Goal: Task Accomplishment & Management: Manage account settings

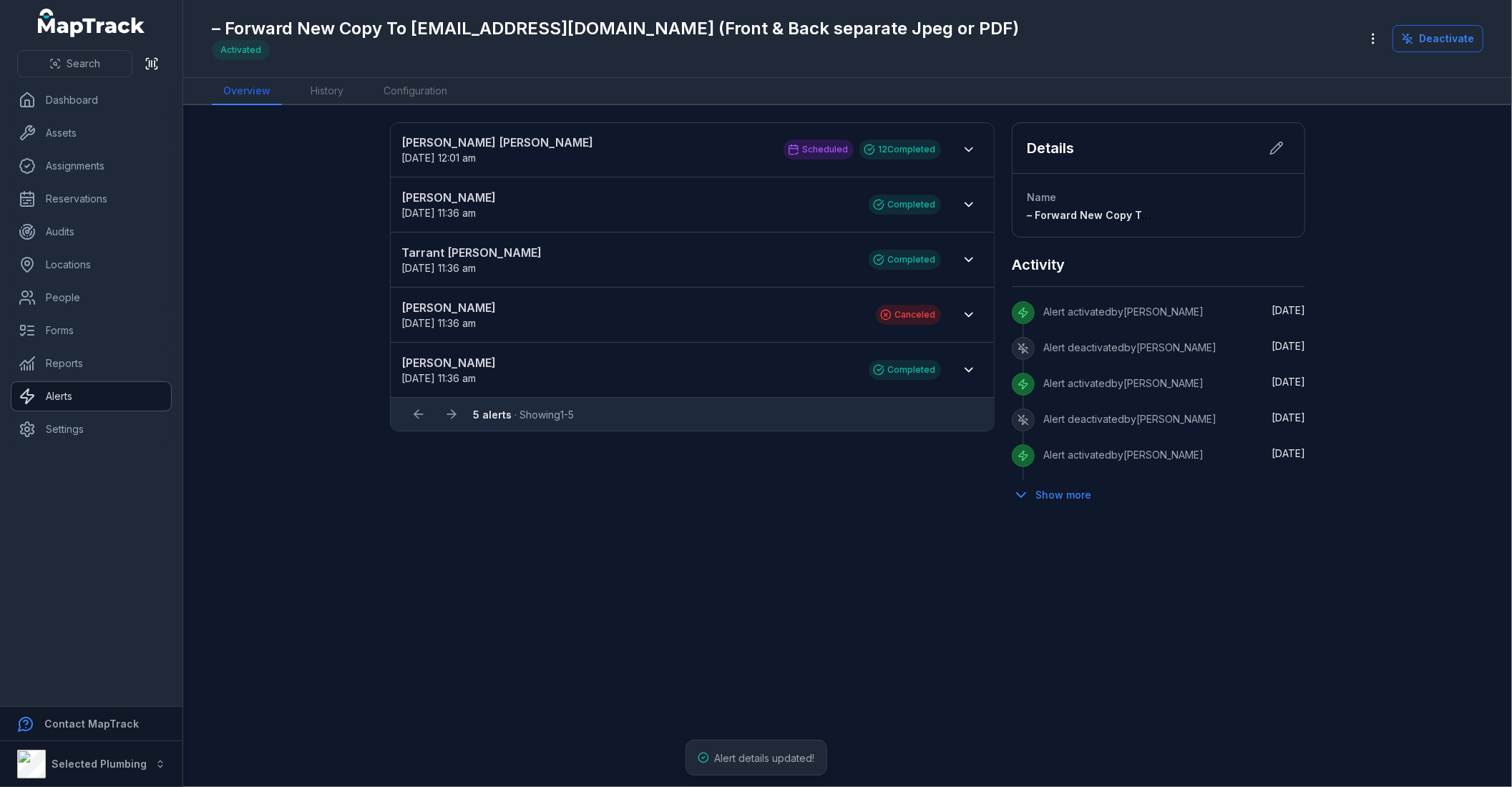
click at [80, 399] on link "Alerts" at bounding box center [91, 396] width 159 height 28
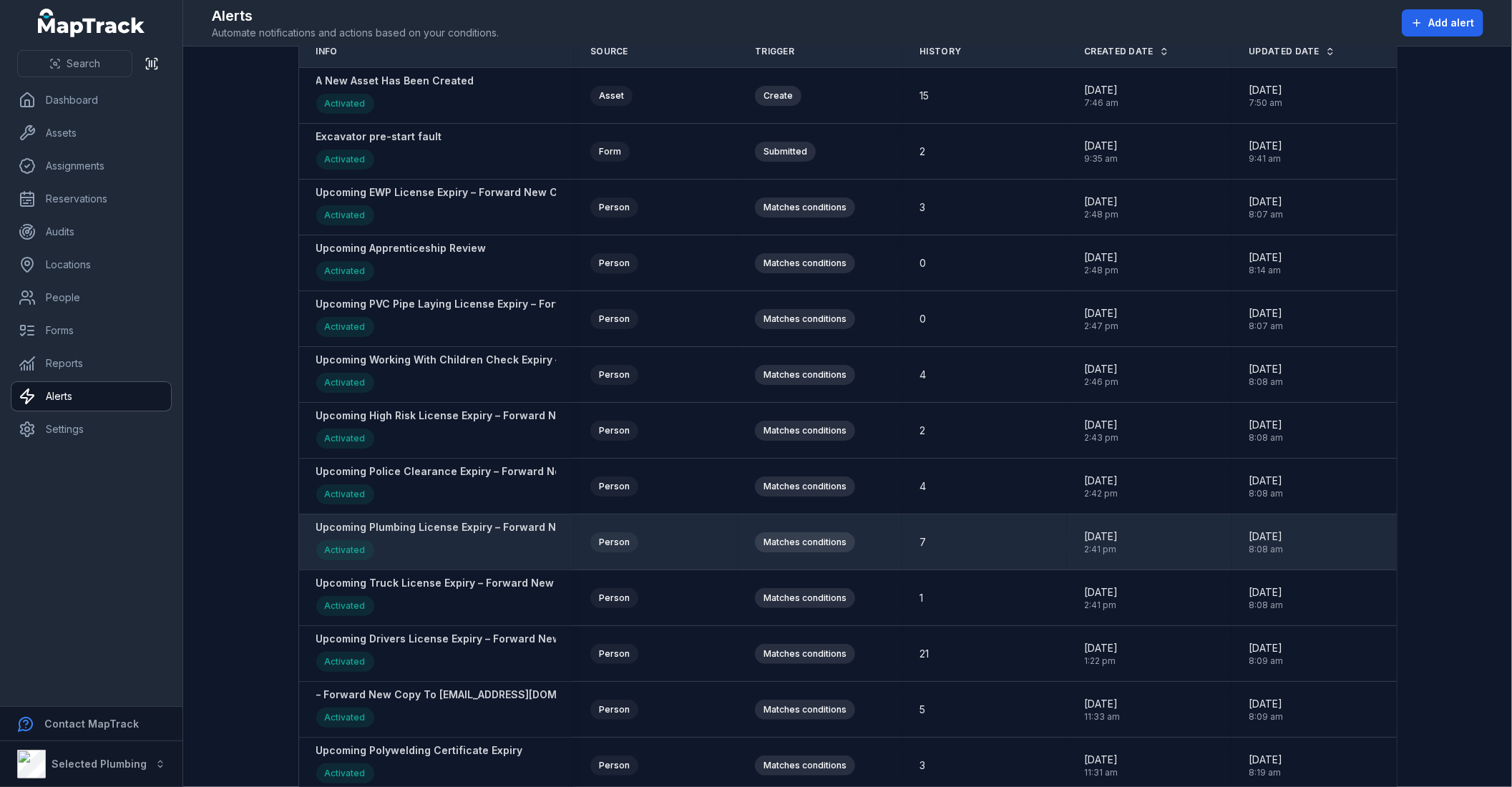
scroll to position [184, 0]
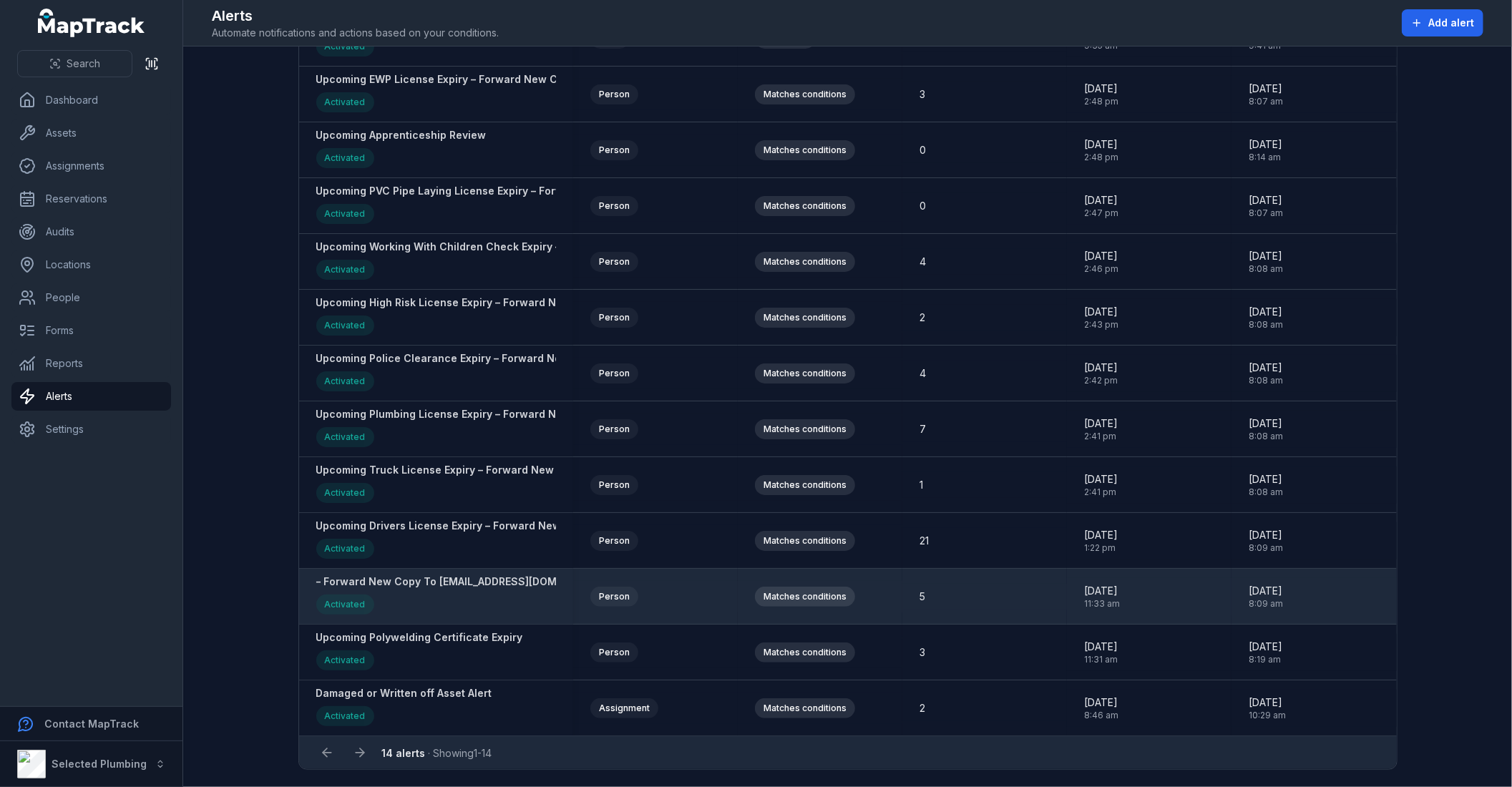
click at [461, 578] on strong "– Forward New Copy To [EMAIL_ADDRESS][DOMAIN_NAME] (Front & Back separate Jpeg …" at bounding box center [558, 582] width 484 height 14
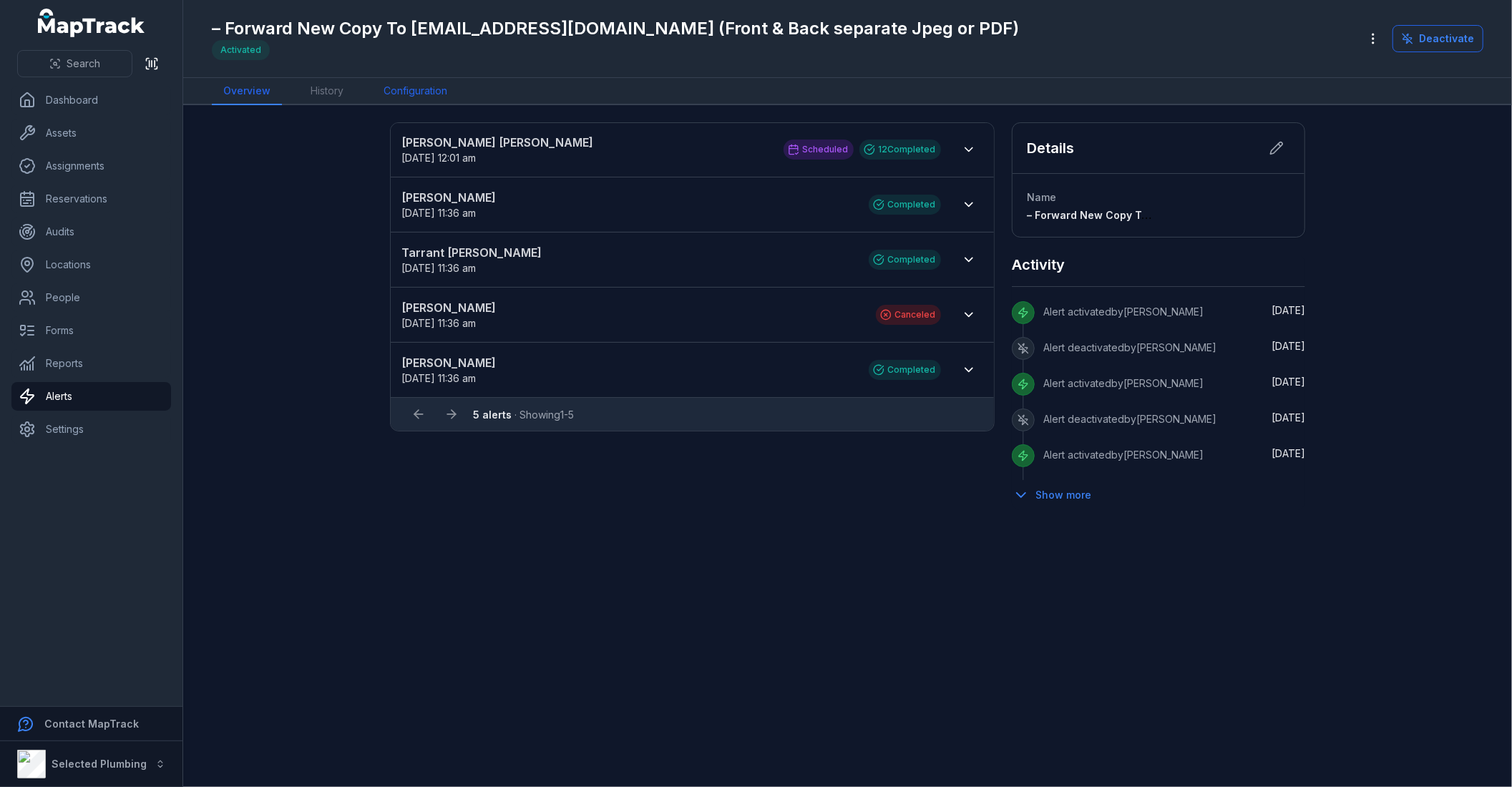
click at [445, 92] on link "Configuration" at bounding box center [416, 91] width 87 height 27
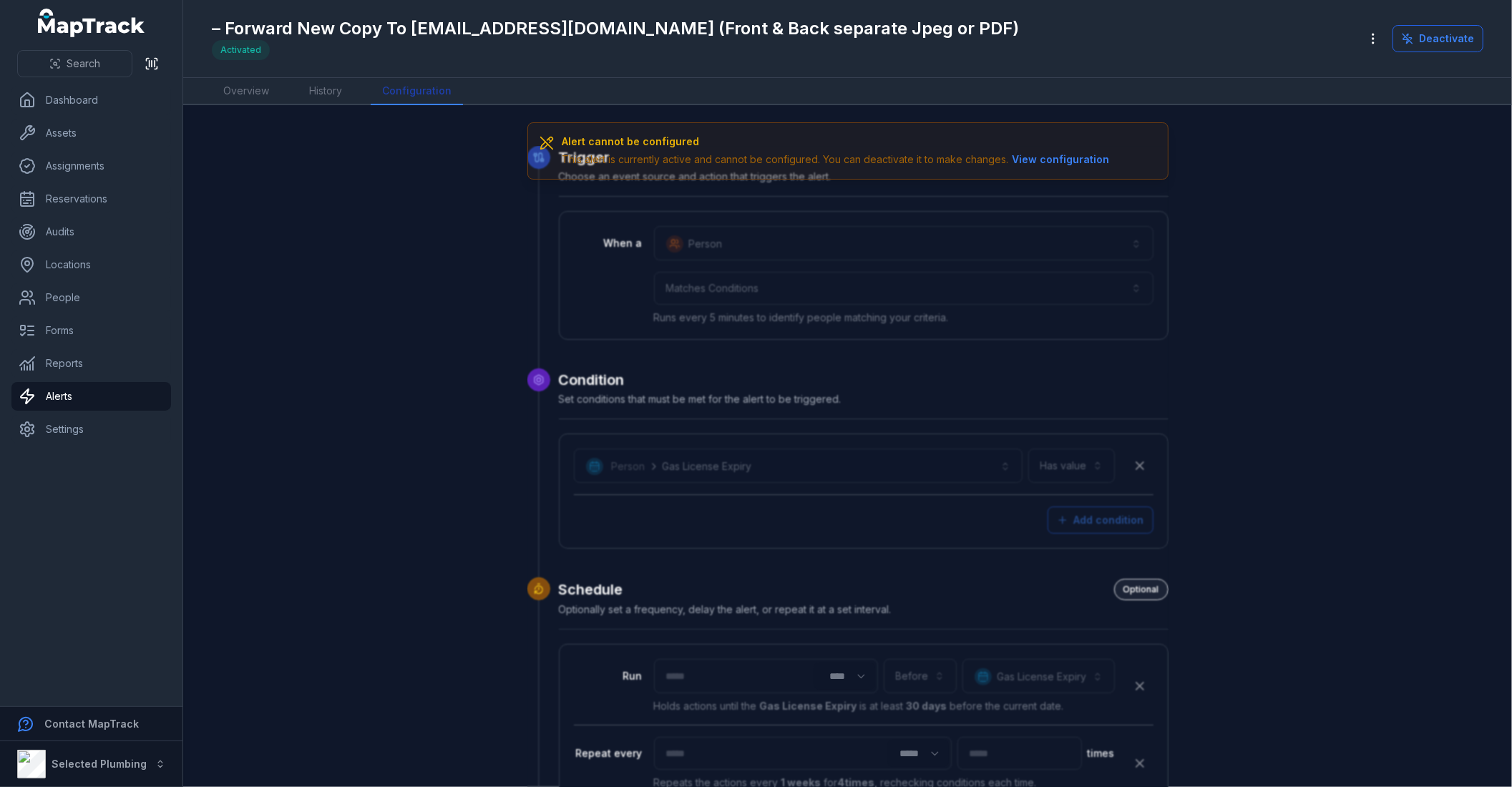
scroll to position [80, 0]
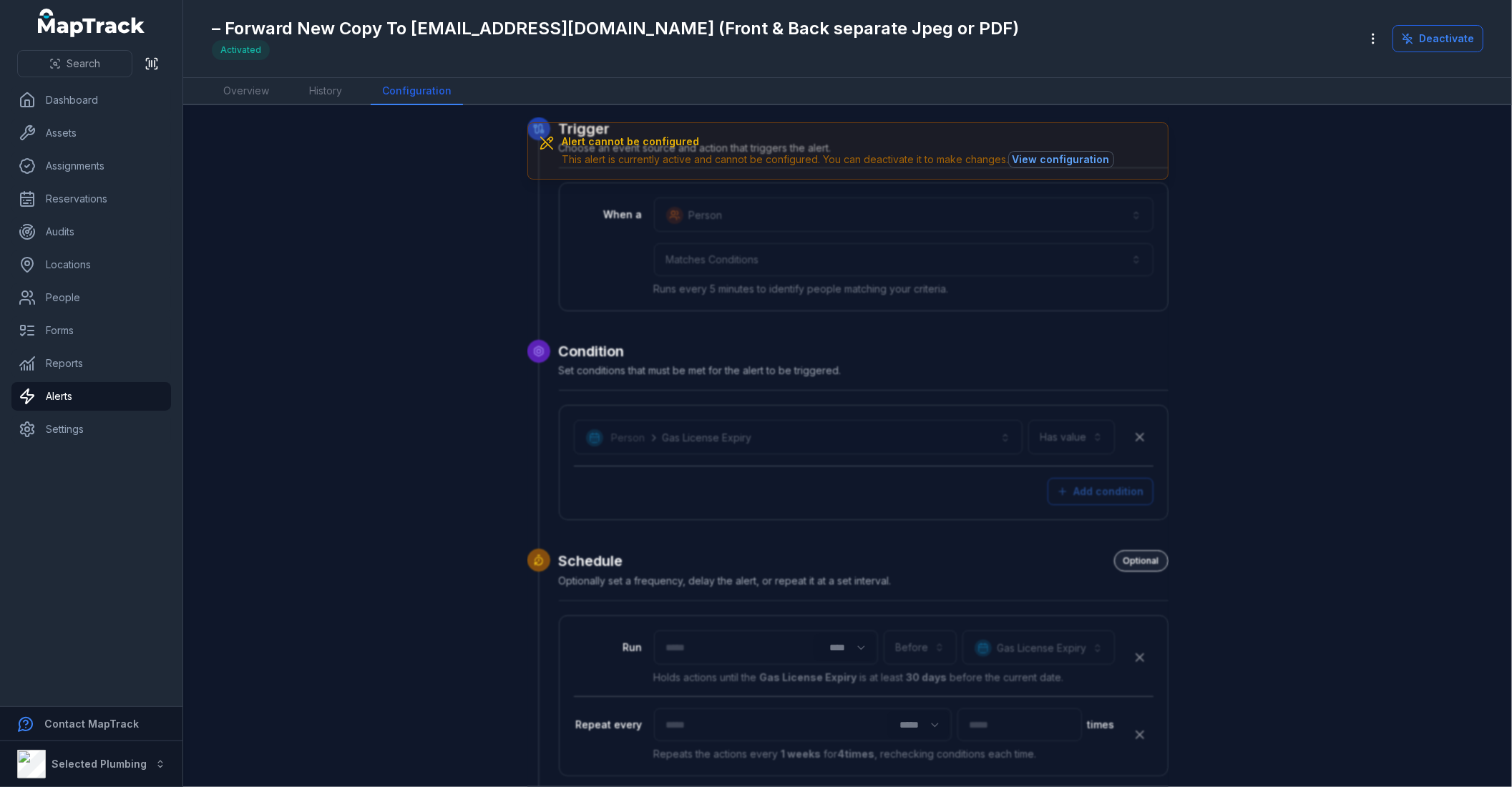
click at [1052, 152] on button "View configuration" at bounding box center [1061, 160] width 104 height 16
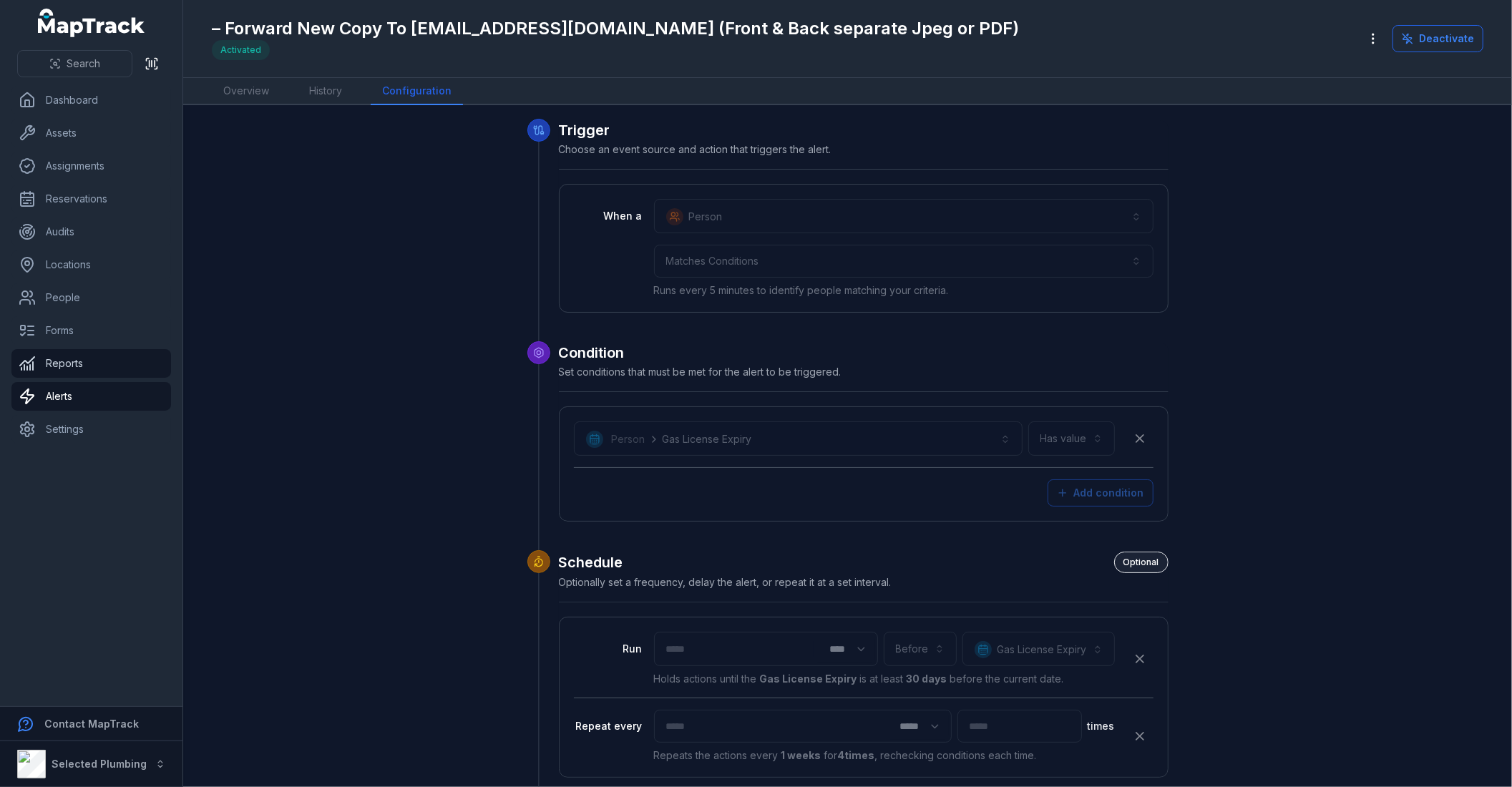
scroll to position [0, 0]
click at [54, 395] on link "Alerts" at bounding box center [91, 396] width 159 height 28
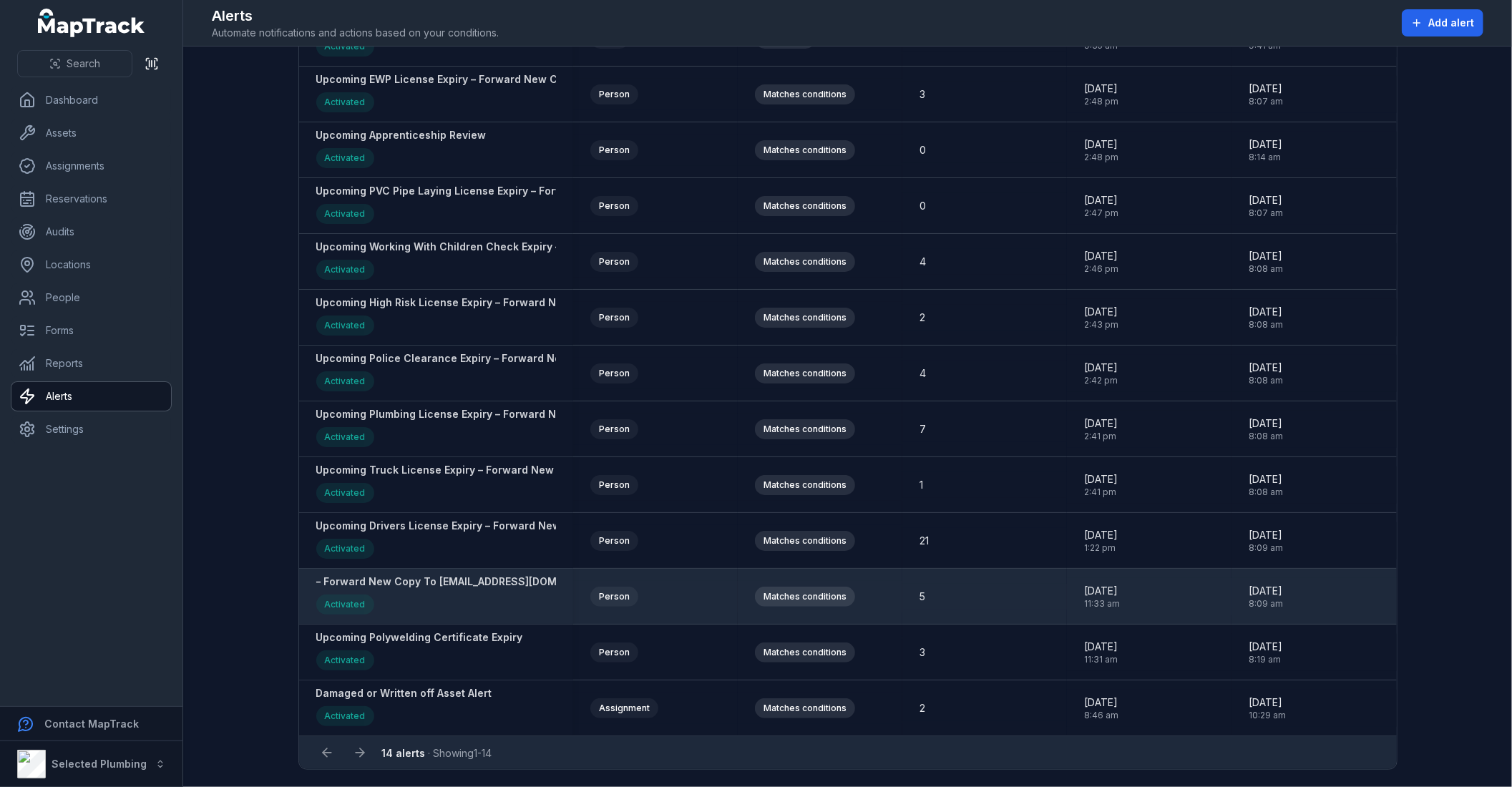
scroll to position [184, 0]
click at [409, 579] on strong "– Forward New Copy To [EMAIL_ADDRESS][DOMAIN_NAME] (Front & Back separate Jpeg …" at bounding box center [558, 582] width 484 height 14
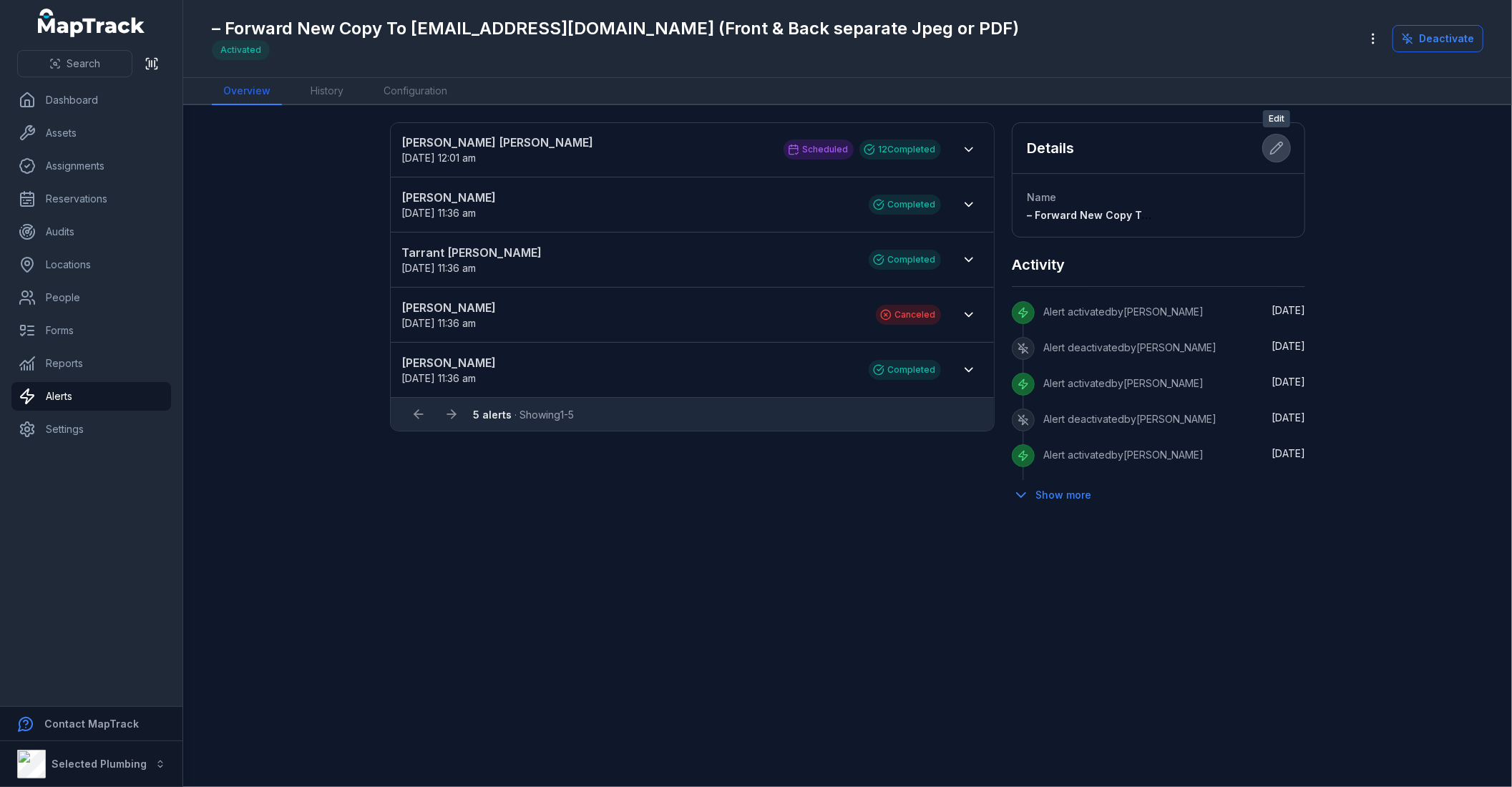
click at [1280, 149] on icon at bounding box center [1276, 148] width 14 height 14
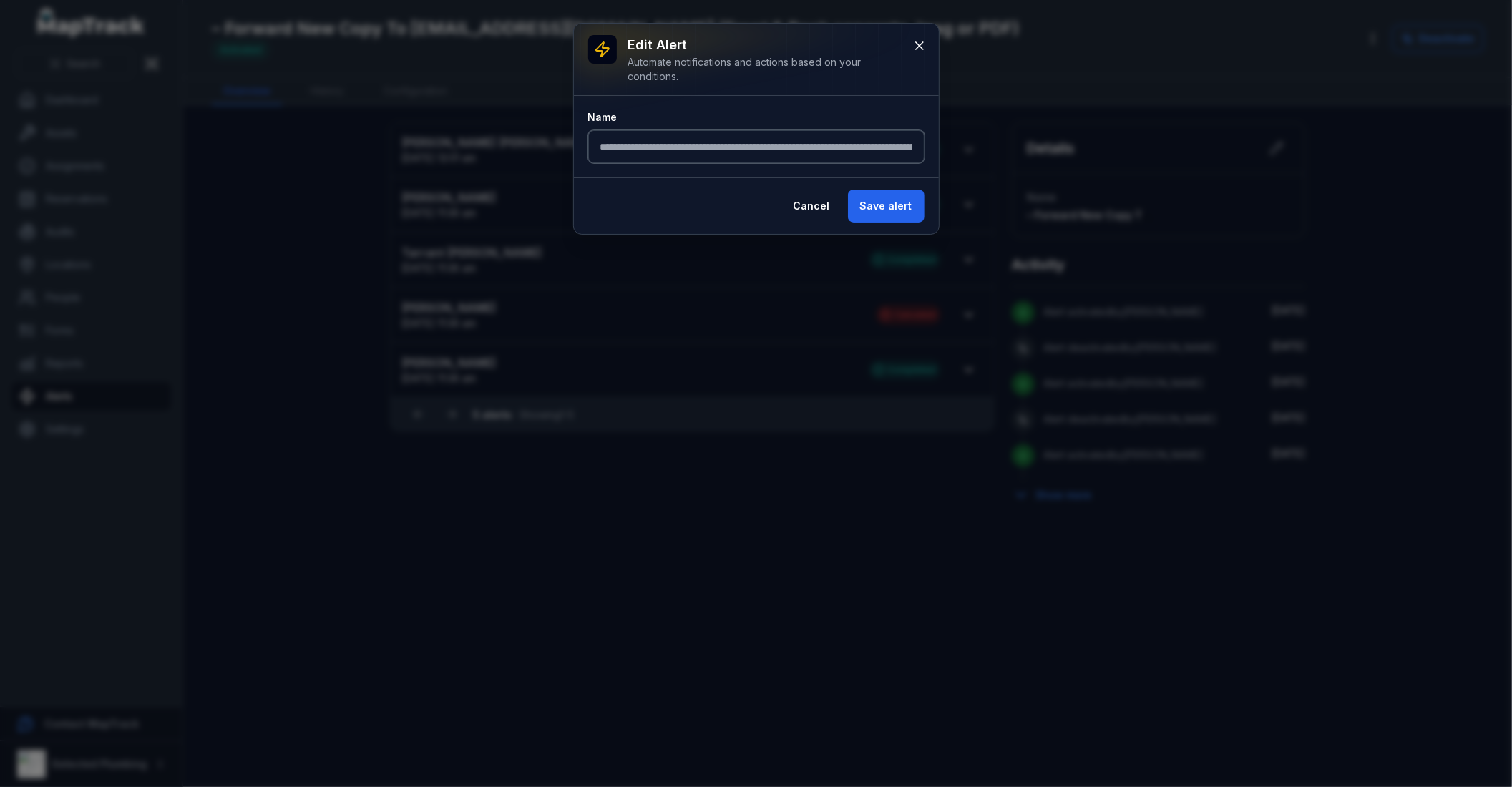
click at [598, 149] on input "**********" at bounding box center [756, 146] width 336 height 33
type input "**********"
click at [903, 202] on button "Save alert" at bounding box center [886, 205] width 77 height 33
